Goal: Communication & Community: Participate in discussion

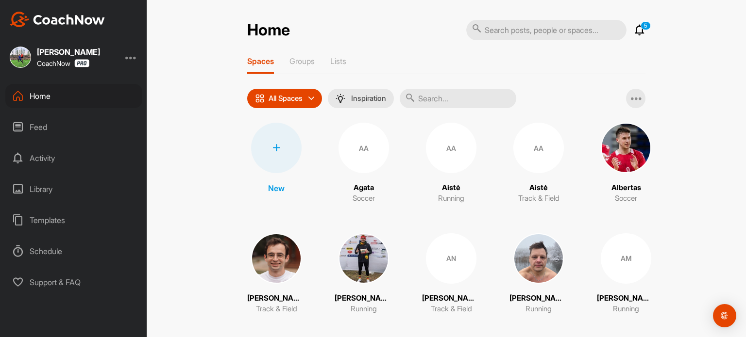
click at [39, 130] on div "Feed" at bounding box center [73, 127] width 137 height 24
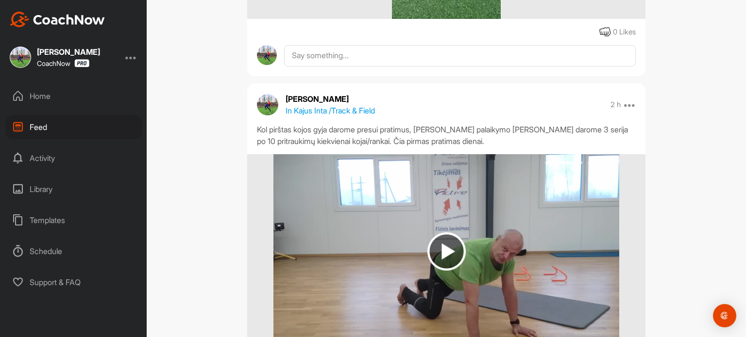
scroll to position [728, 0]
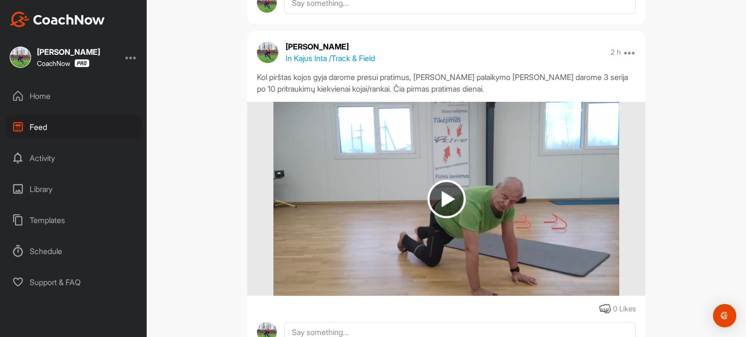
click at [45, 99] on div "Home" at bounding box center [73, 96] width 137 height 24
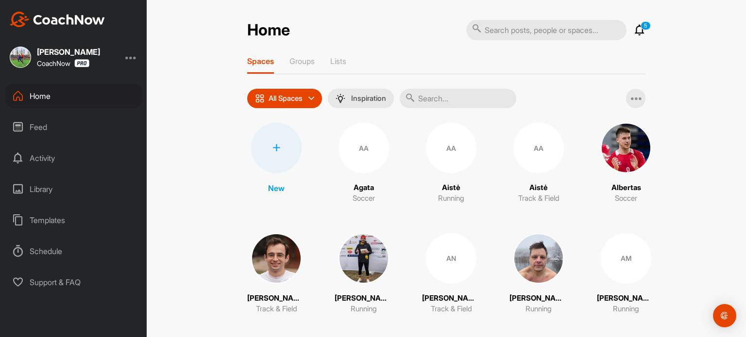
click at [534, 298] on p "[PERSON_NAME]" at bounding box center [538, 298] width 58 height 11
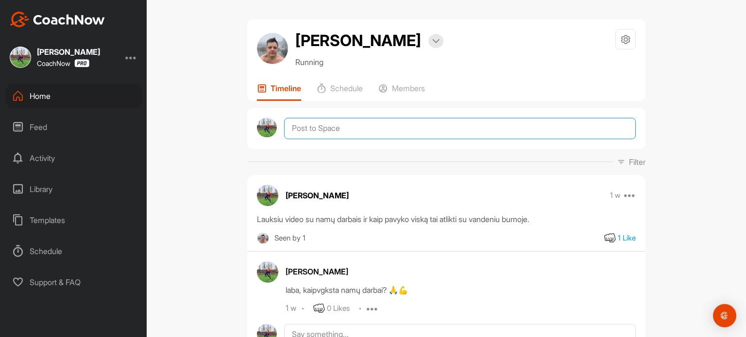
click at [390, 122] on textarea at bounding box center [460, 128] width 352 height 21
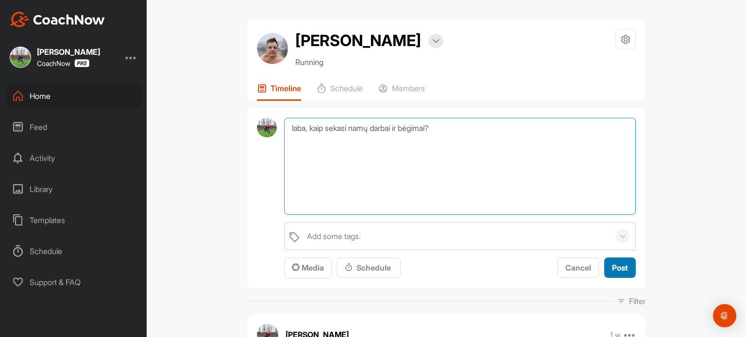
type textarea "laba, kaip sekasi namų darbai ir bėgimai?"
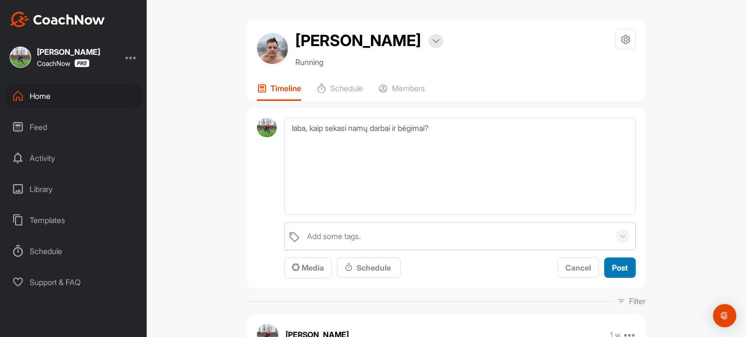
click at [625, 267] on button "Post" at bounding box center [620, 268] width 32 height 21
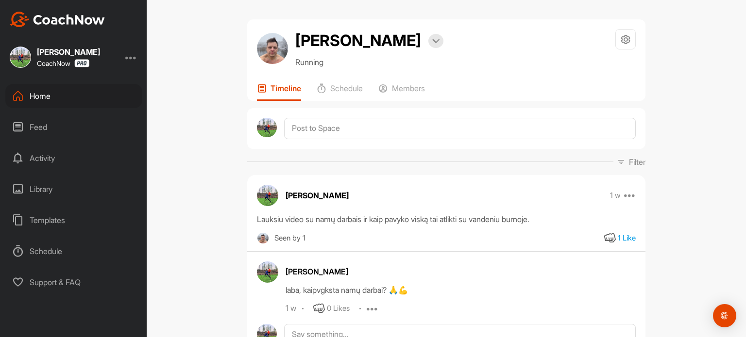
click at [45, 91] on div "Home" at bounding box center [73, 96] width 137 height 24
